Goal: Check status: Check status

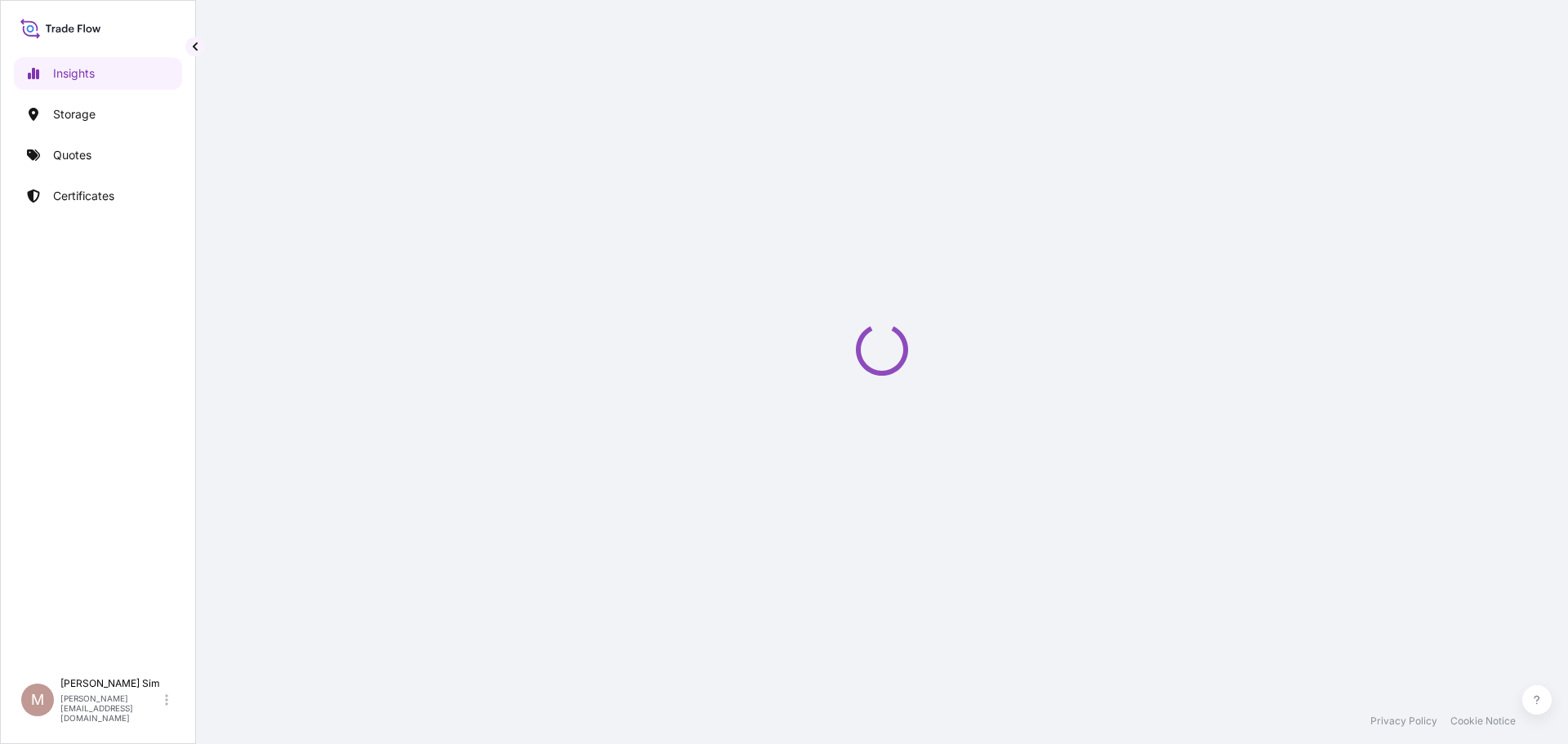
select select "2025"
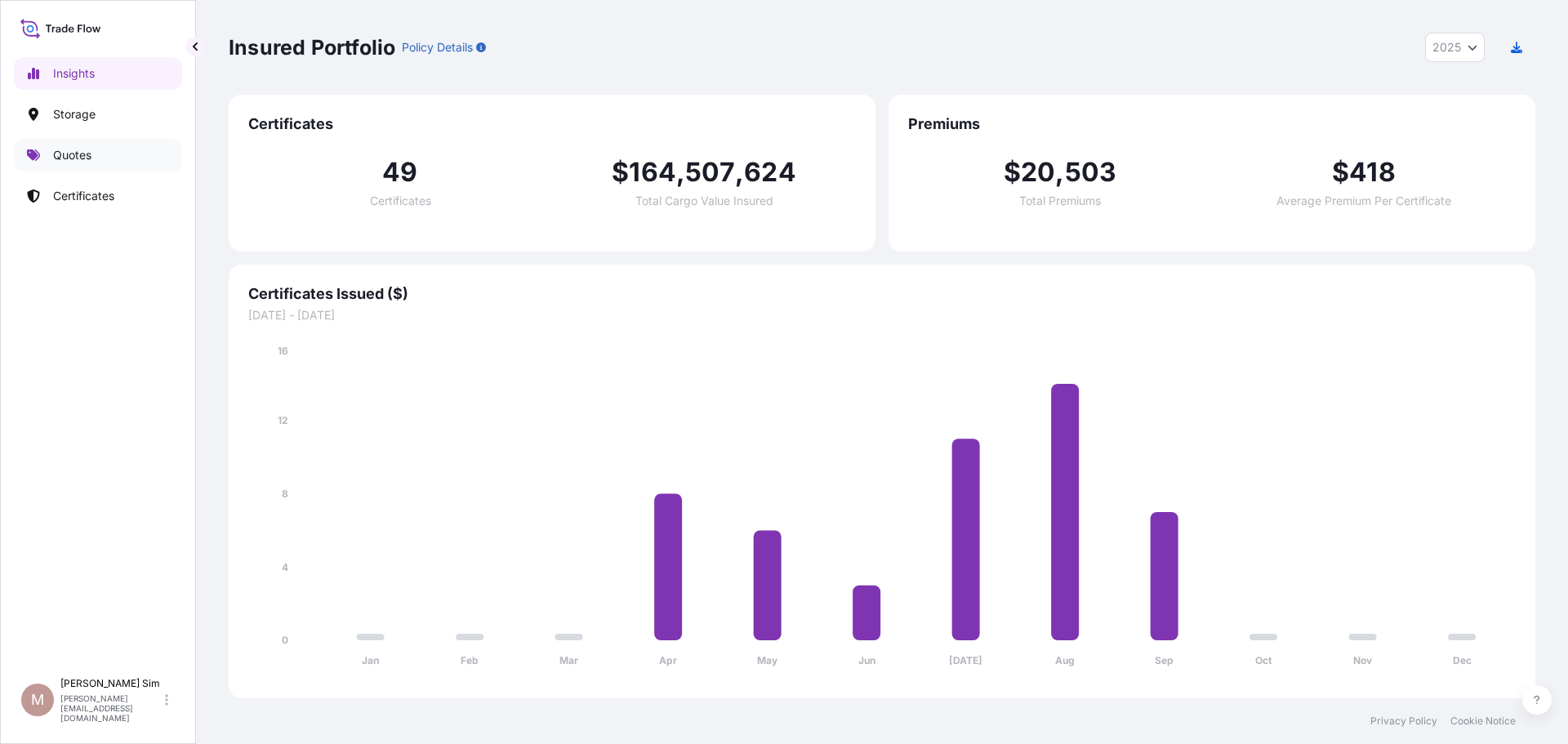
click at [74, 146] on link "Quotes" at bounding box center [98, 155] width 168 height 32
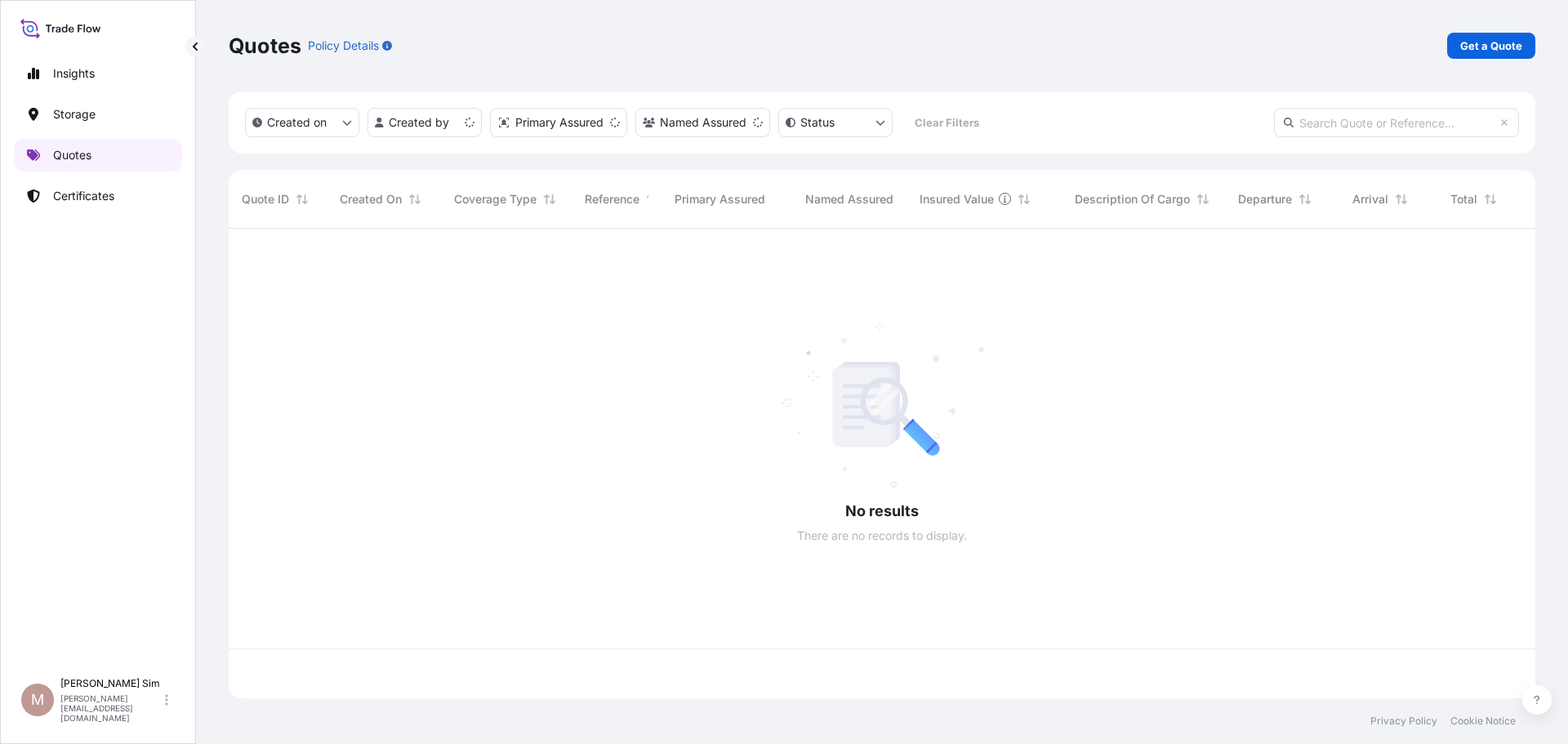
scroll to position [466, 1295]
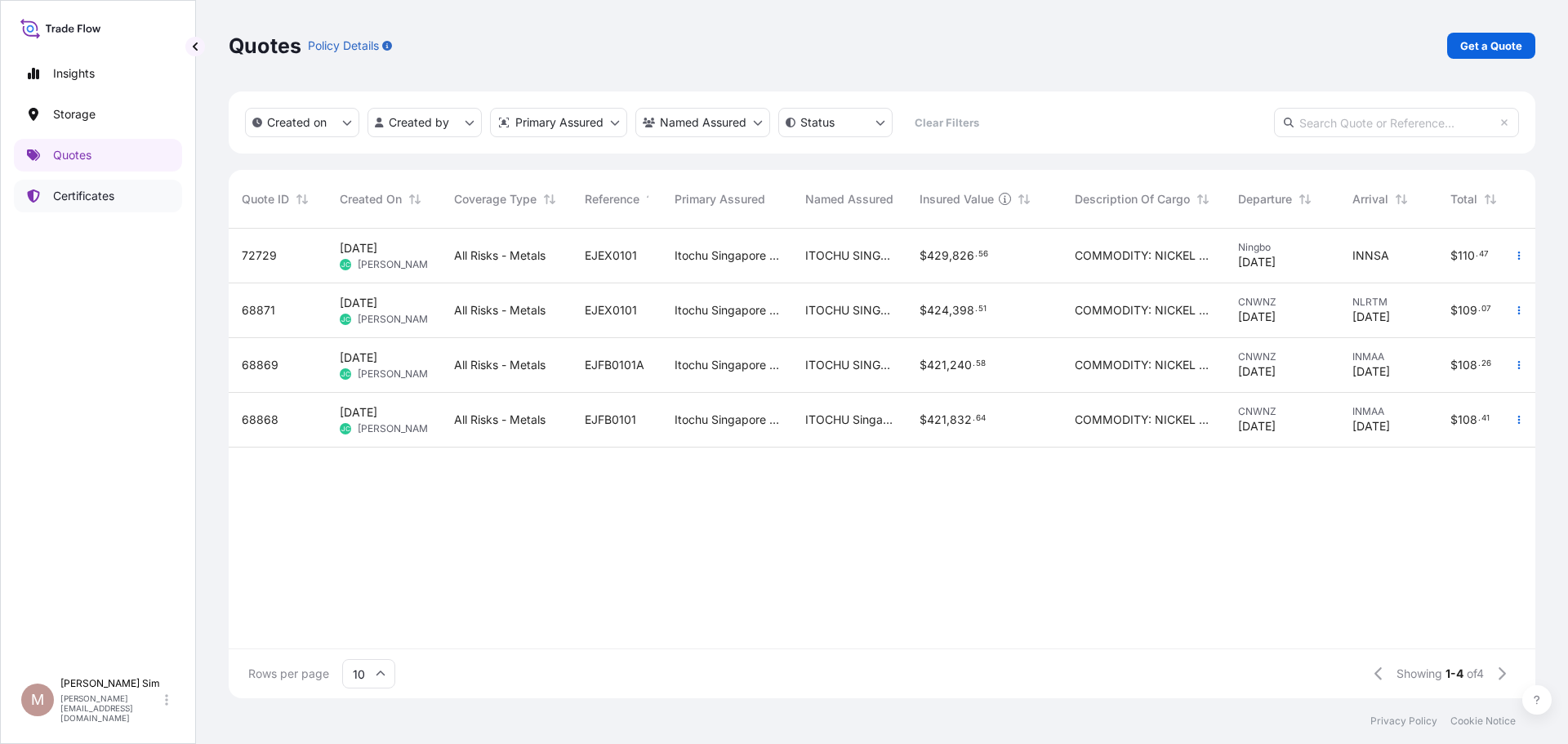
click at [76, 187] on link "Certificates" at bounding box center [98, 195] width 168 height 32
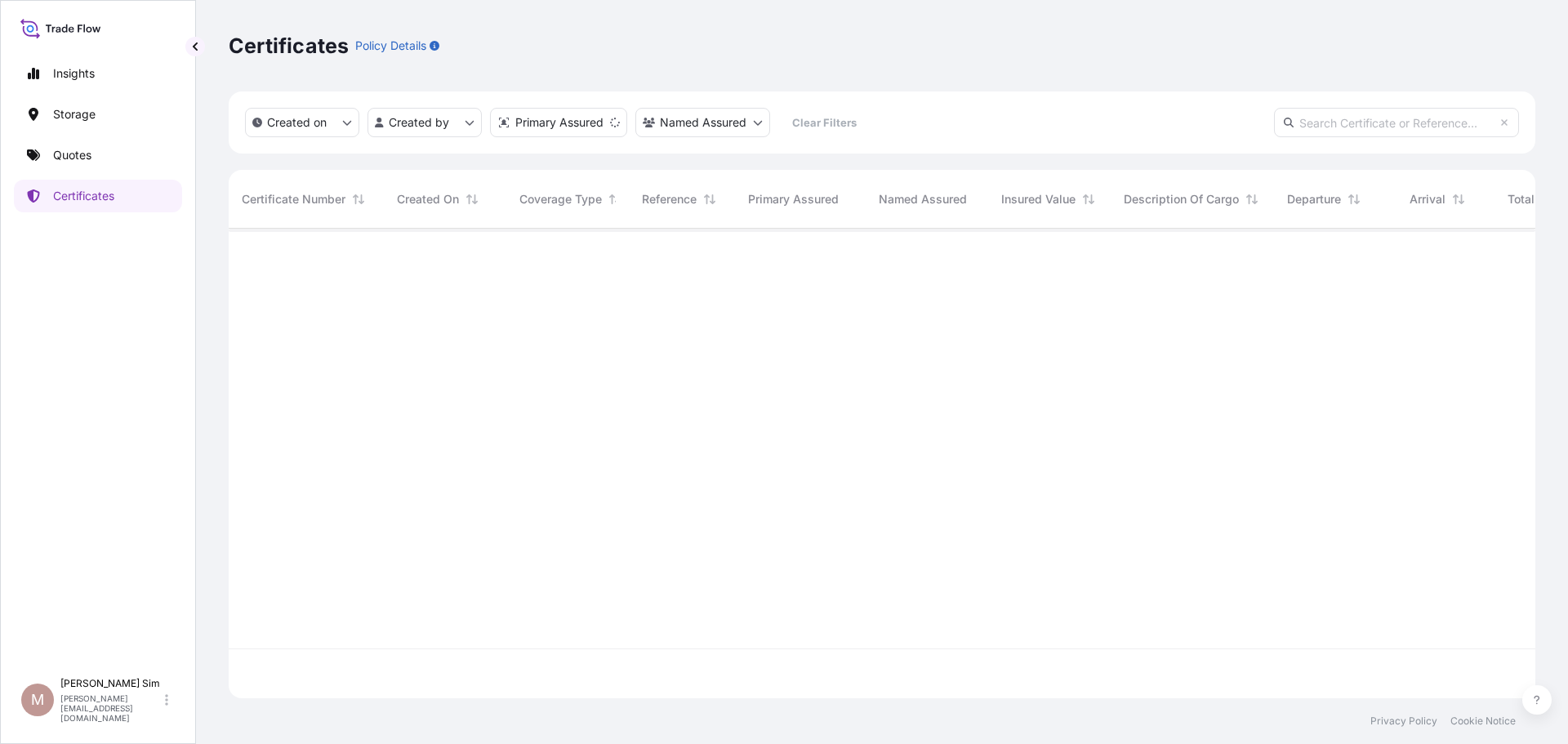
scroll to position [466, 1295]
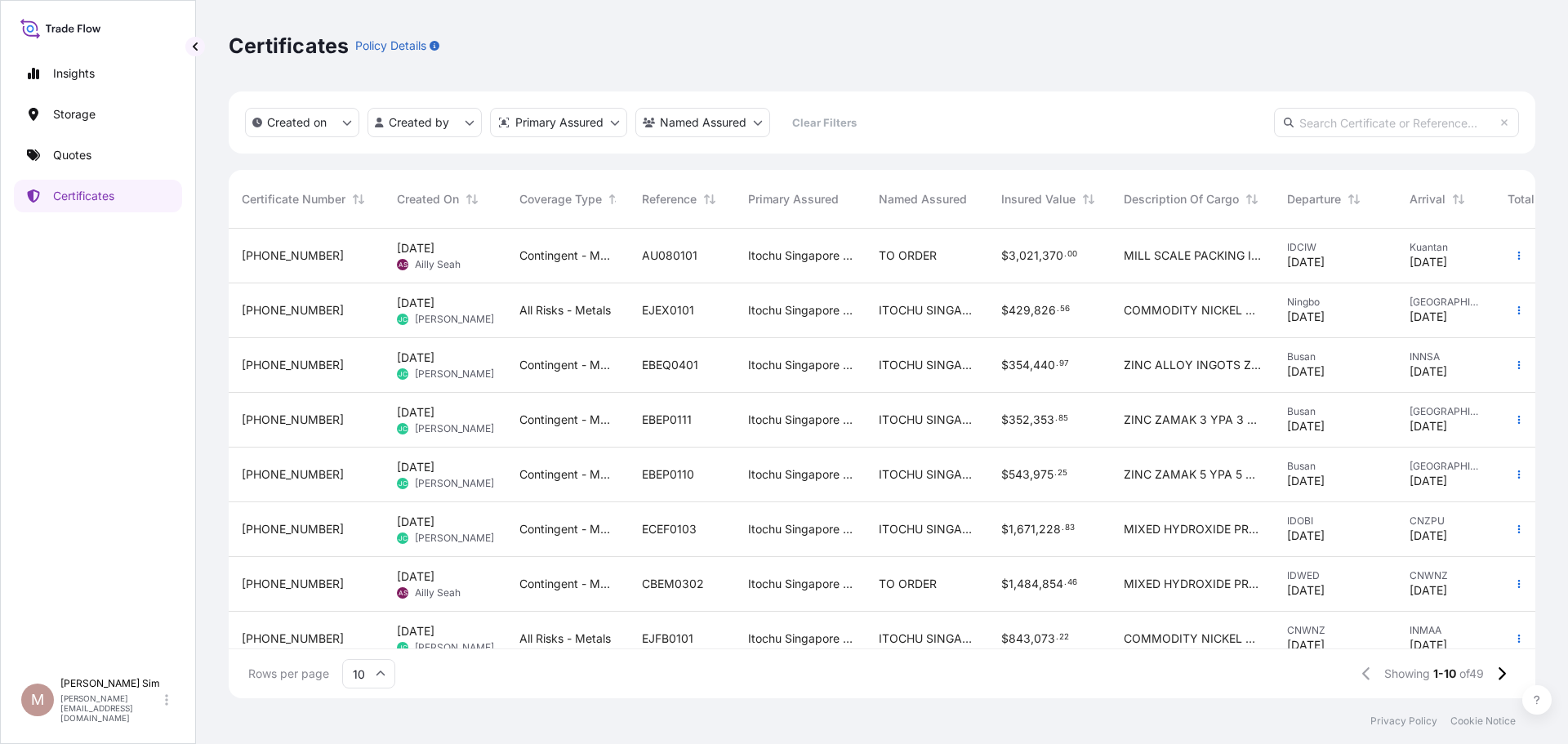
click at [865, 263] on div "Itochu Singapore Pte Ltd" at bounding box center [800, 256] width 131 height 54
